Goal: Task Accomplishment & Management: Use online tool/utility

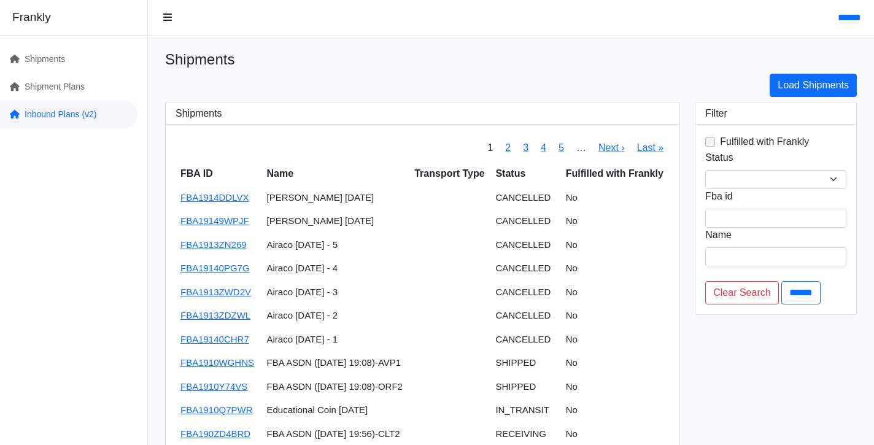
click at [100, 108] on link "Inbound Plans (v2)" at bounding box center [68, 115] width 137 height 28
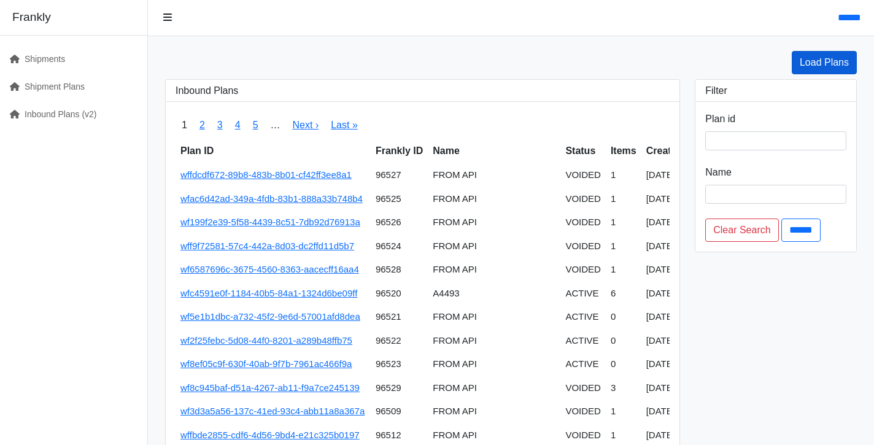
click at [795, 64] on link "Load Plans" at bounding box center [823, 62] width 65 height 23
click at [821, 70] on link "Load Plans" at bounding box center [823, 62] width 65 height 23
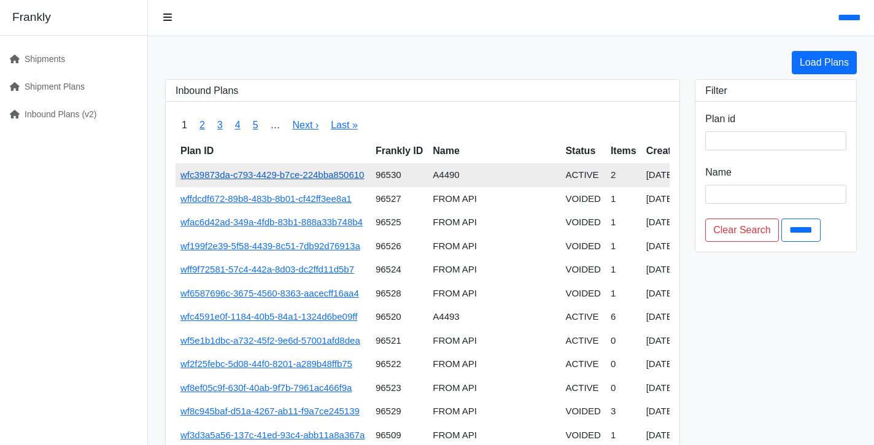
click at [349, 170] on link "wfc39873da-c793-4429-b7ce-224bba850610" at bounding box center [271, 174] width 183 height 10
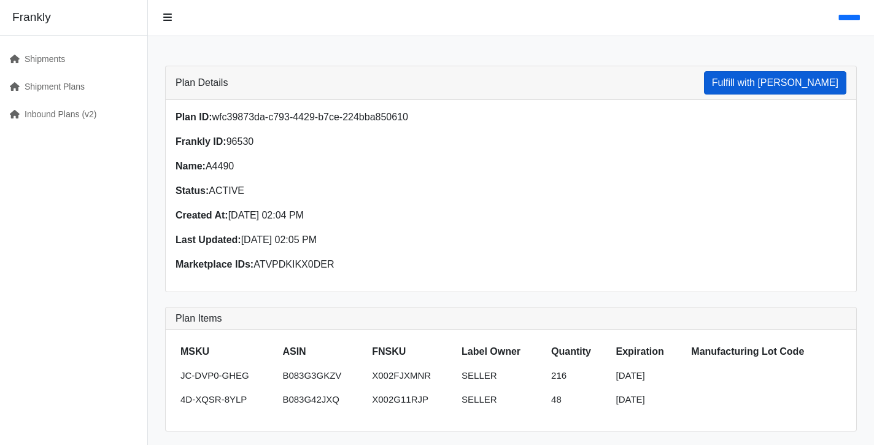
click at [825, 87] on button "Fulfill with [PERSON_NAME]" at bounding box center [775, 82] width 142 height 23
